Goal: Find specific page/section: Find specific page/section

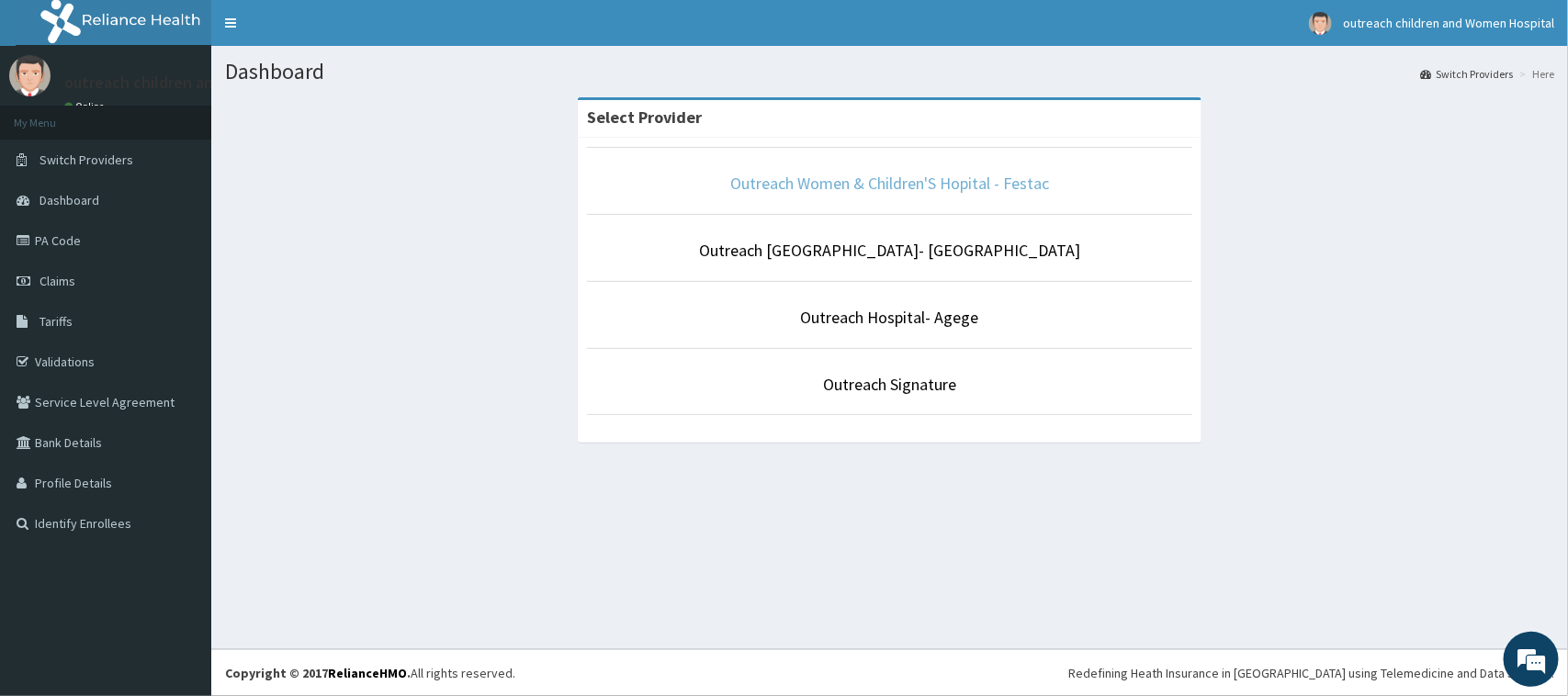
click at [892, 188] on link "Outreach Women & Children'S Hopital - Festac" at bounding box center [890, 182] width 319 height 21
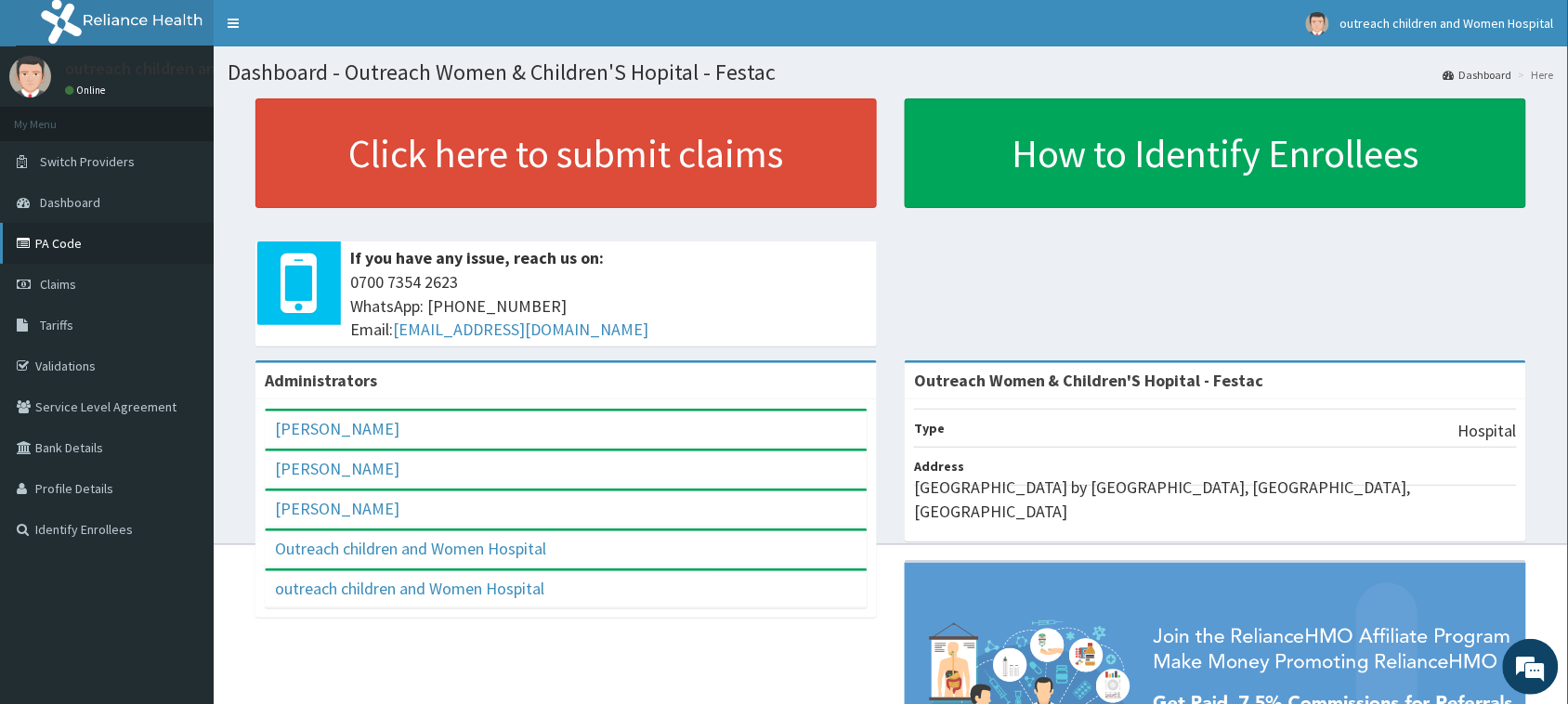
click at [51, 239] on link "PA Code" at bounding box center [107, 243] width 214 height 41
